Goal: Information Seeking & Learning: Check status

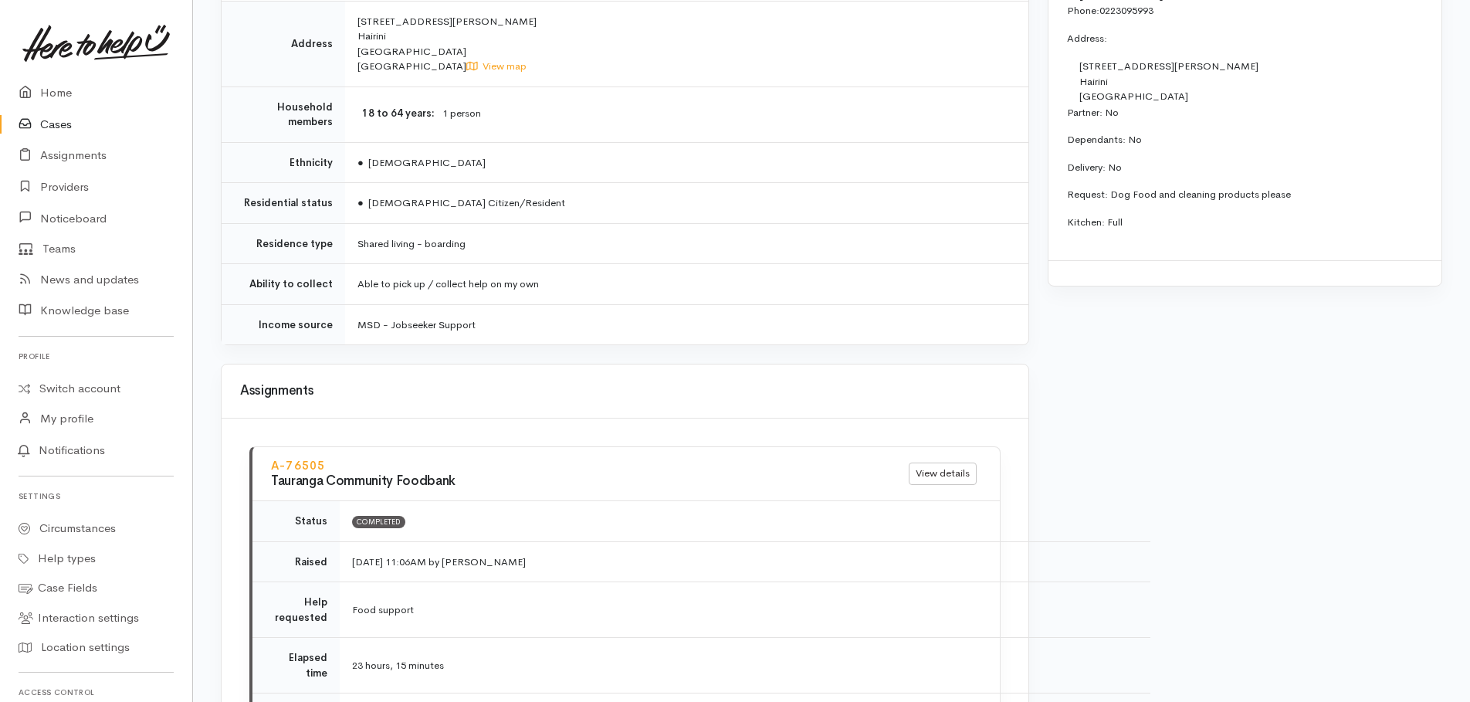
scroll to position [1427, 0]
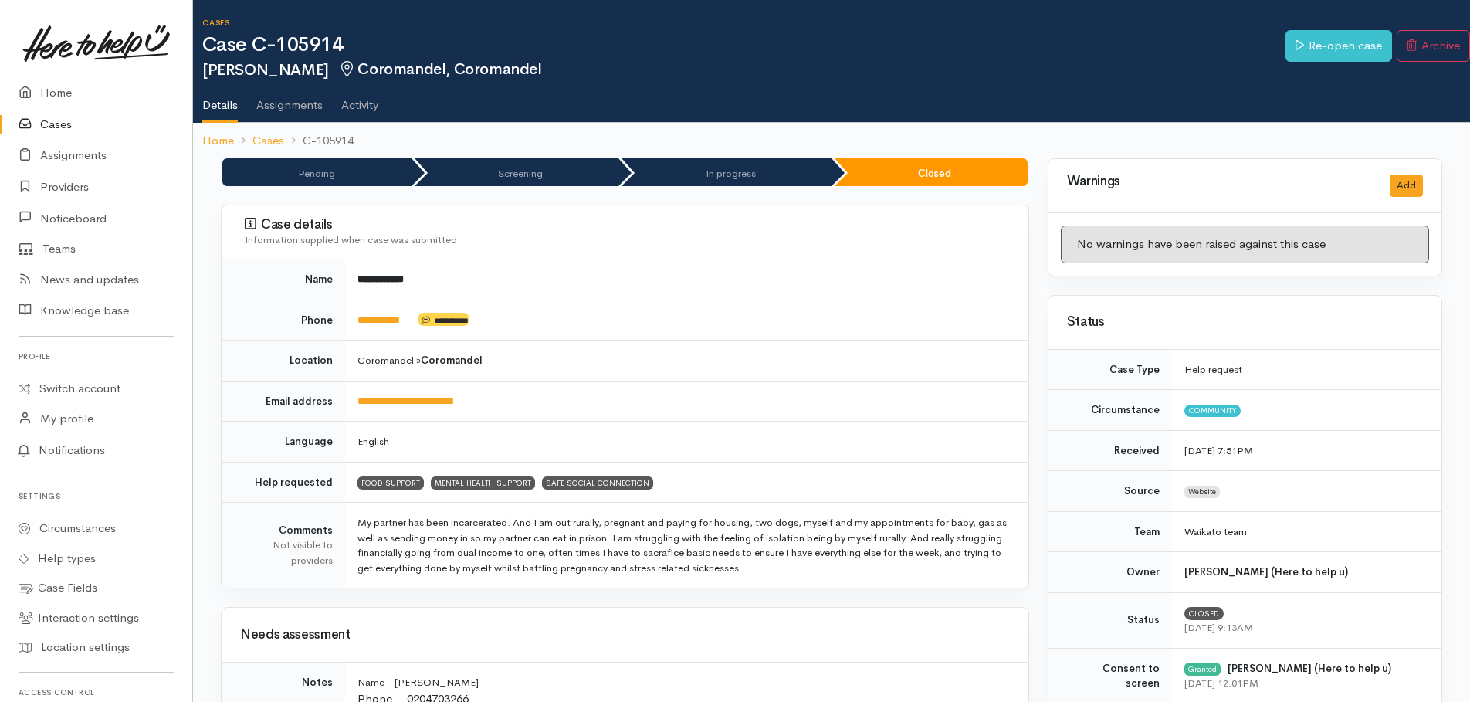
click at [604, 139] on ol "Home Cases C-105914" at bounding box center [831, 141] width 1258 height 36
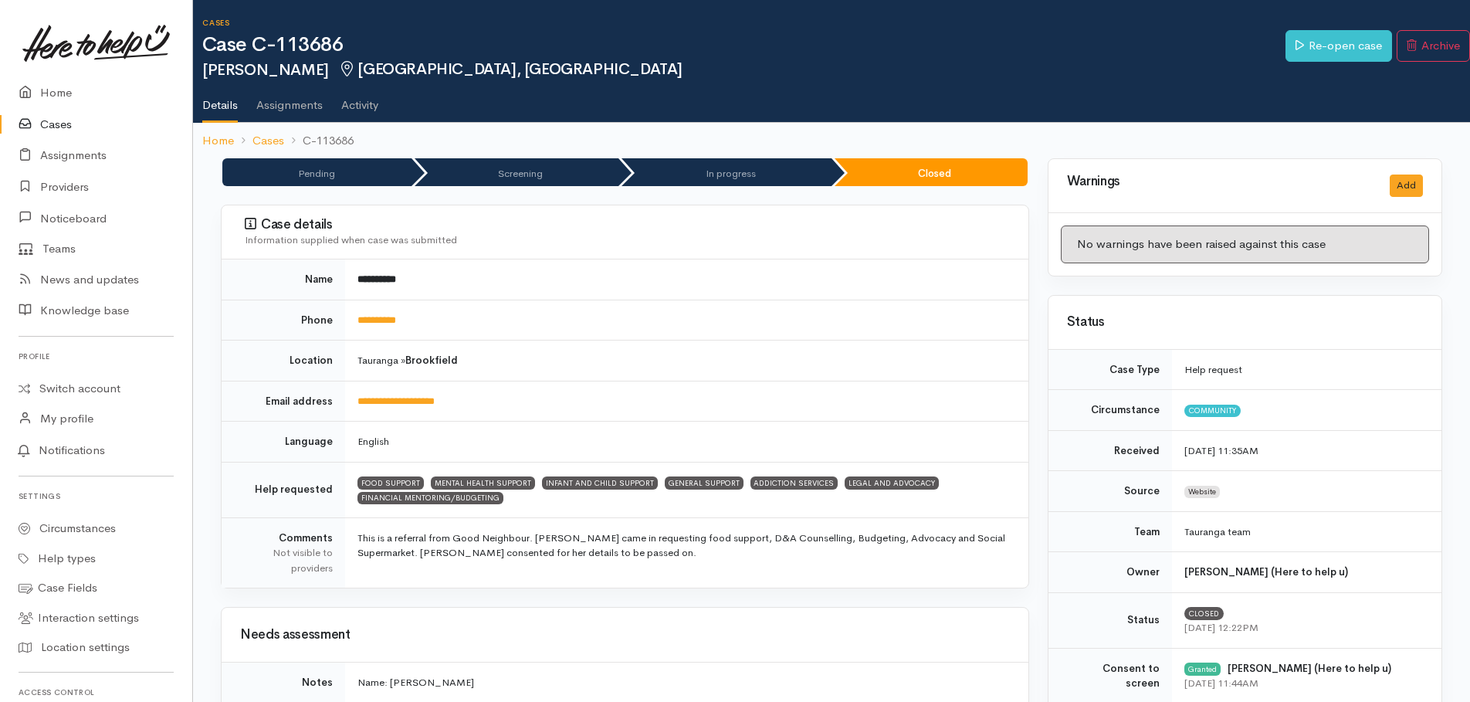
click at [539, 93] on ul "Details Assignments Activity" at bounding box center [835, 100] width 1267 height 44
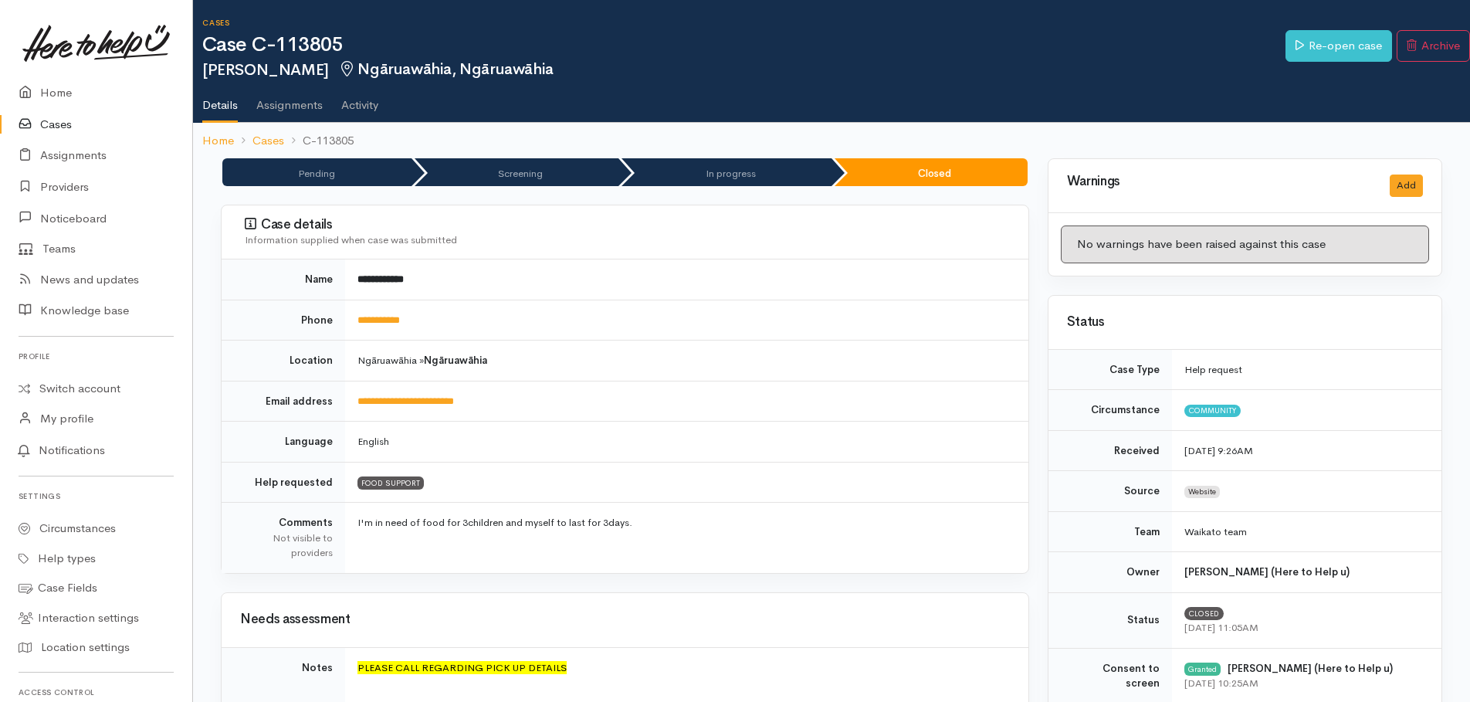
click at [648, 140] on ol "Home Cases C-113805" at bounding box center [831, 141] width 1258 height 36
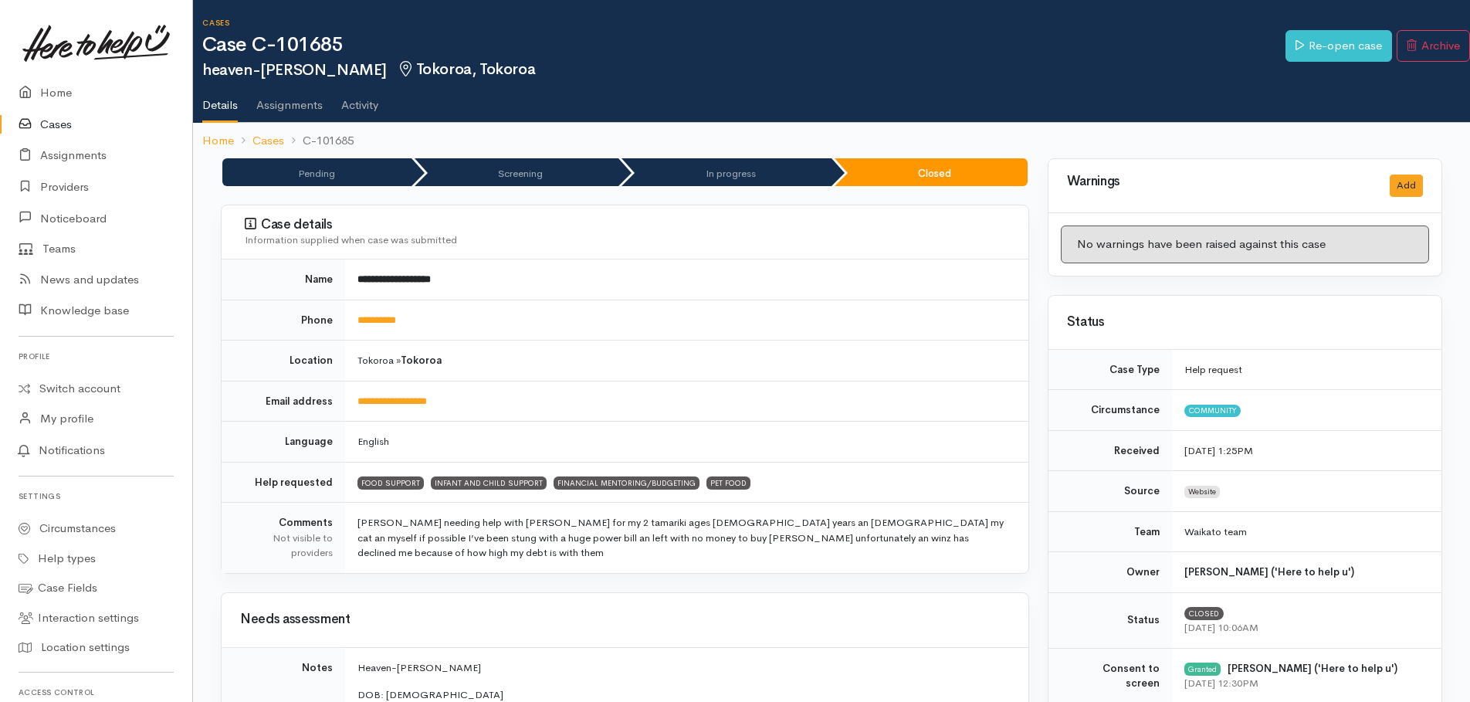
click at [610, 143] on ol "Home Cases C-101685" at bounding box center [831, 141] width 1258 height 36
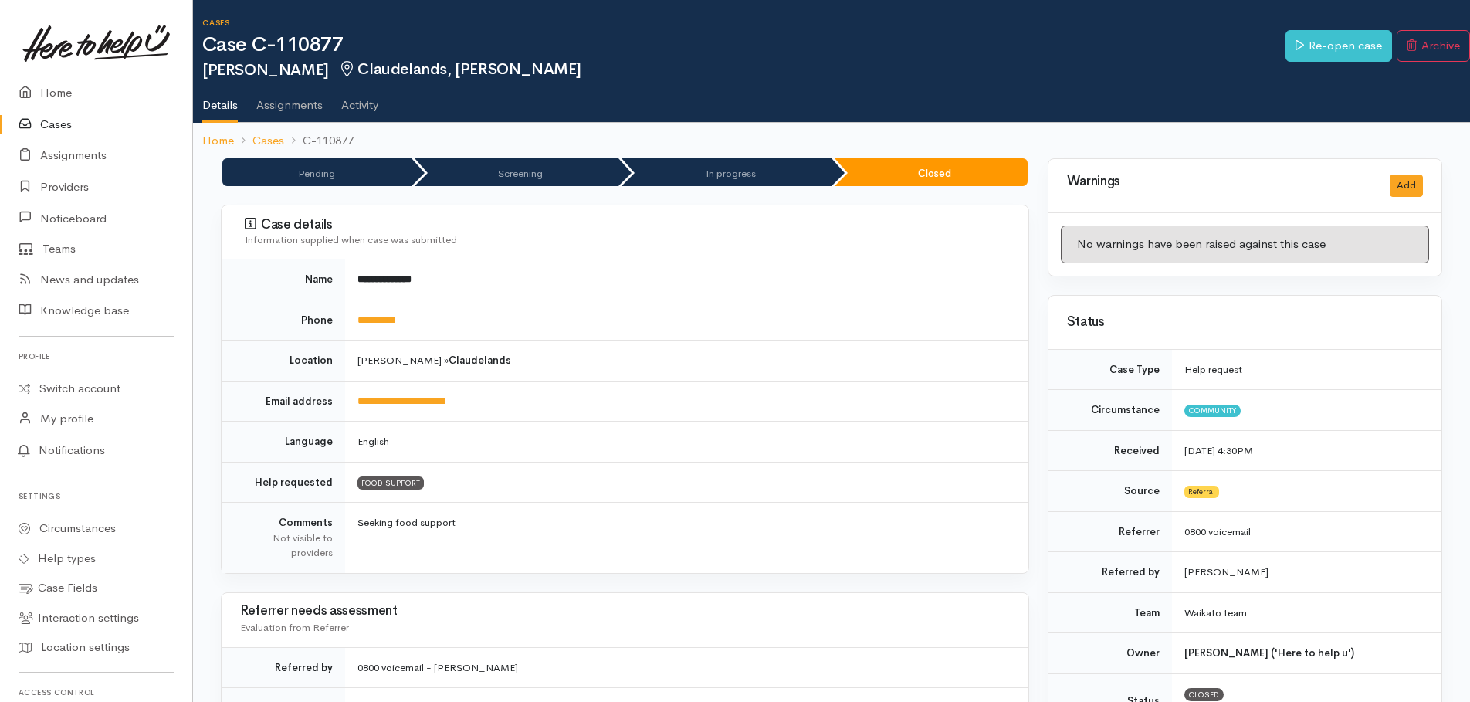
click at [723, 112] on ul "Details Assignments Activity" at bounding box center [835, 100] width 1267 height 44
